Goal: Obtain resource: Download file/media

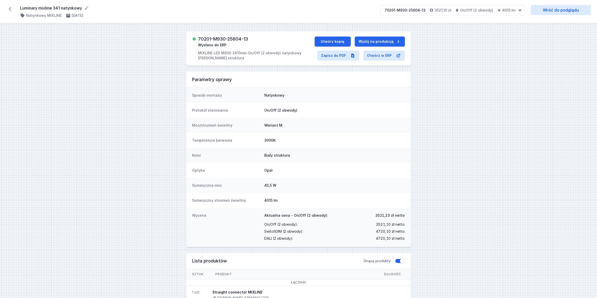
click at [10, 10] on icon at bounding box center [10, 9] width 3 height 4
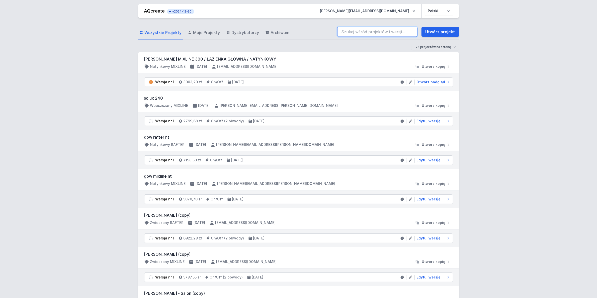
click at [367, 30] on input "search" at bounding box center [377, 32] width 80 height 10
paste input "70201-M930-25605-13"
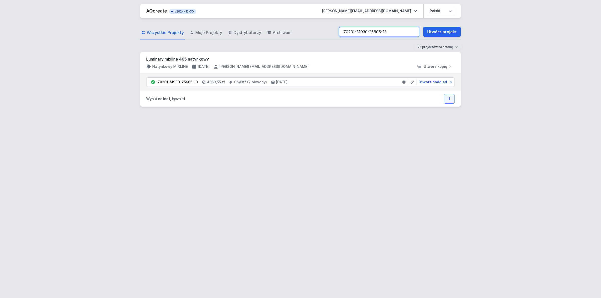
type input "70201-M930-25605-13"
click at [437, 83] on span "Otwórz podgląd" at bounding box center [433, 82] width 29 height 5
select select "true"
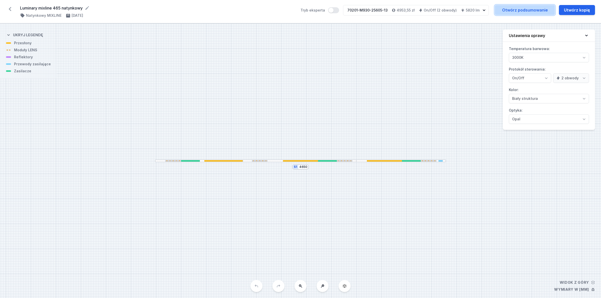
click at [520, 9] on link "Otwórz podsumowanie" at bounding box center [525, 10] width 60 height 10
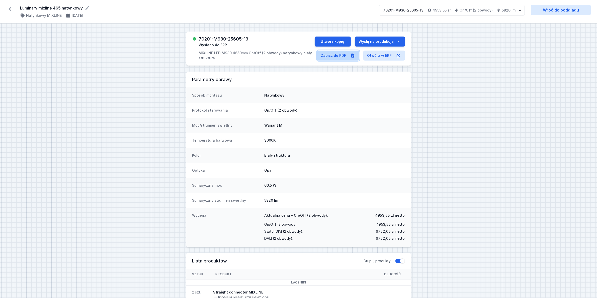
click at [338, 57] on link "Zapisz do PDF" at bounding box center [338, 56] width 42 height 10
click at [341, 58] on link "Zapisz do PDF" at bounding box center [338, 56] width 42 height 10
